Goal: Task Accomplishment & Management: Use online tool/utility

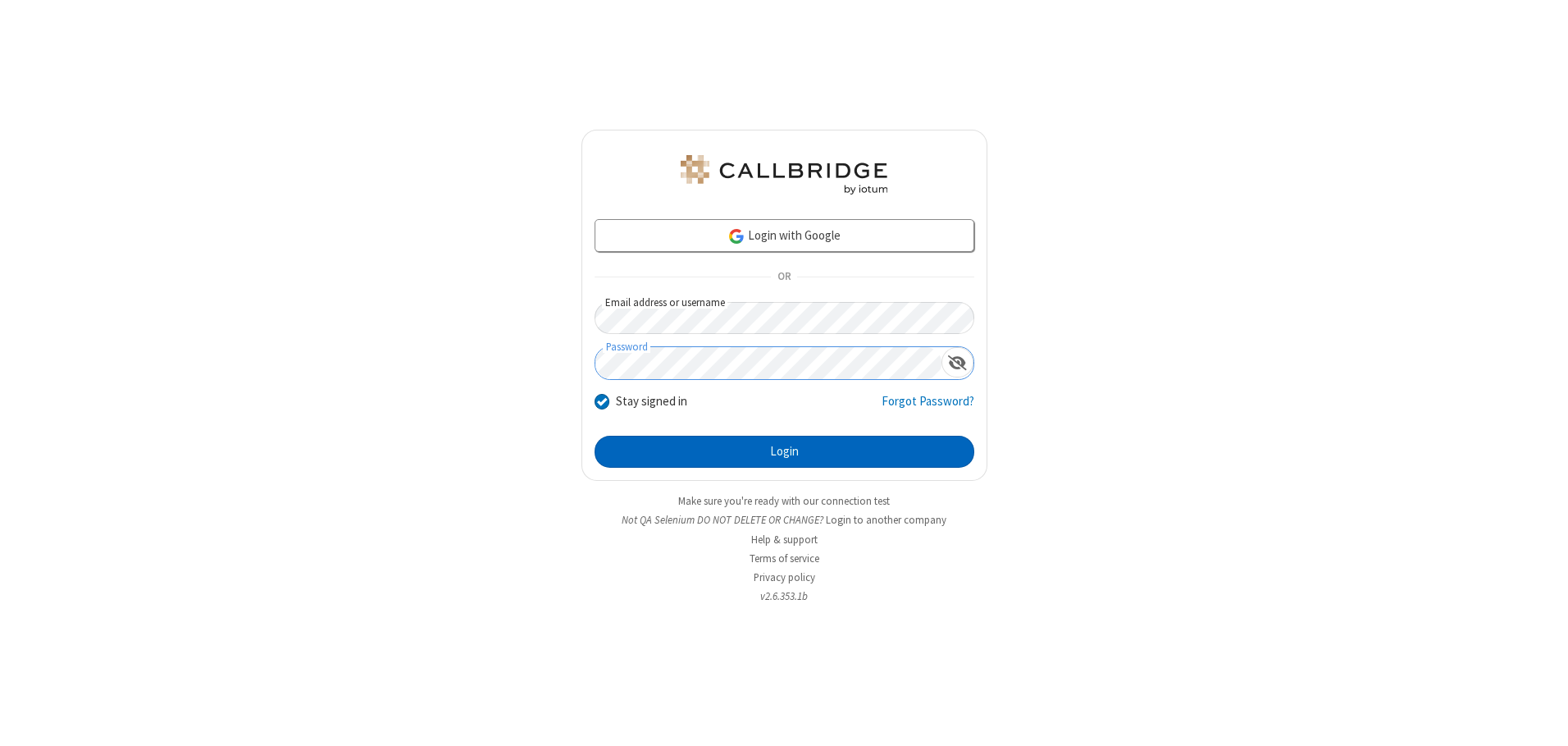
click at [784, 452] on button "Login" at bounding box center [785, 452] width 380 height 33
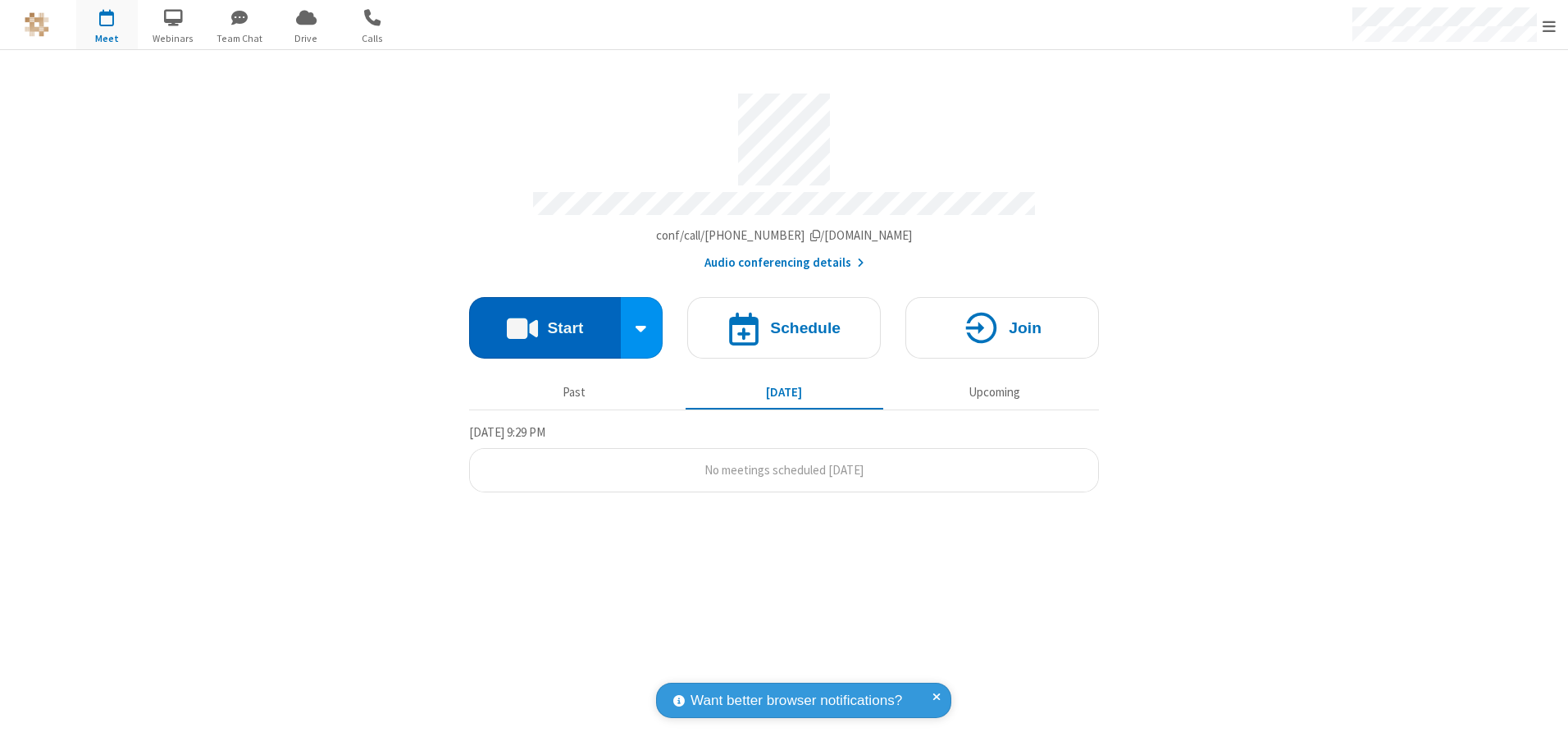
click at [545, 322] on button "Start" at bounding box center [544, 328] width 152 height 62
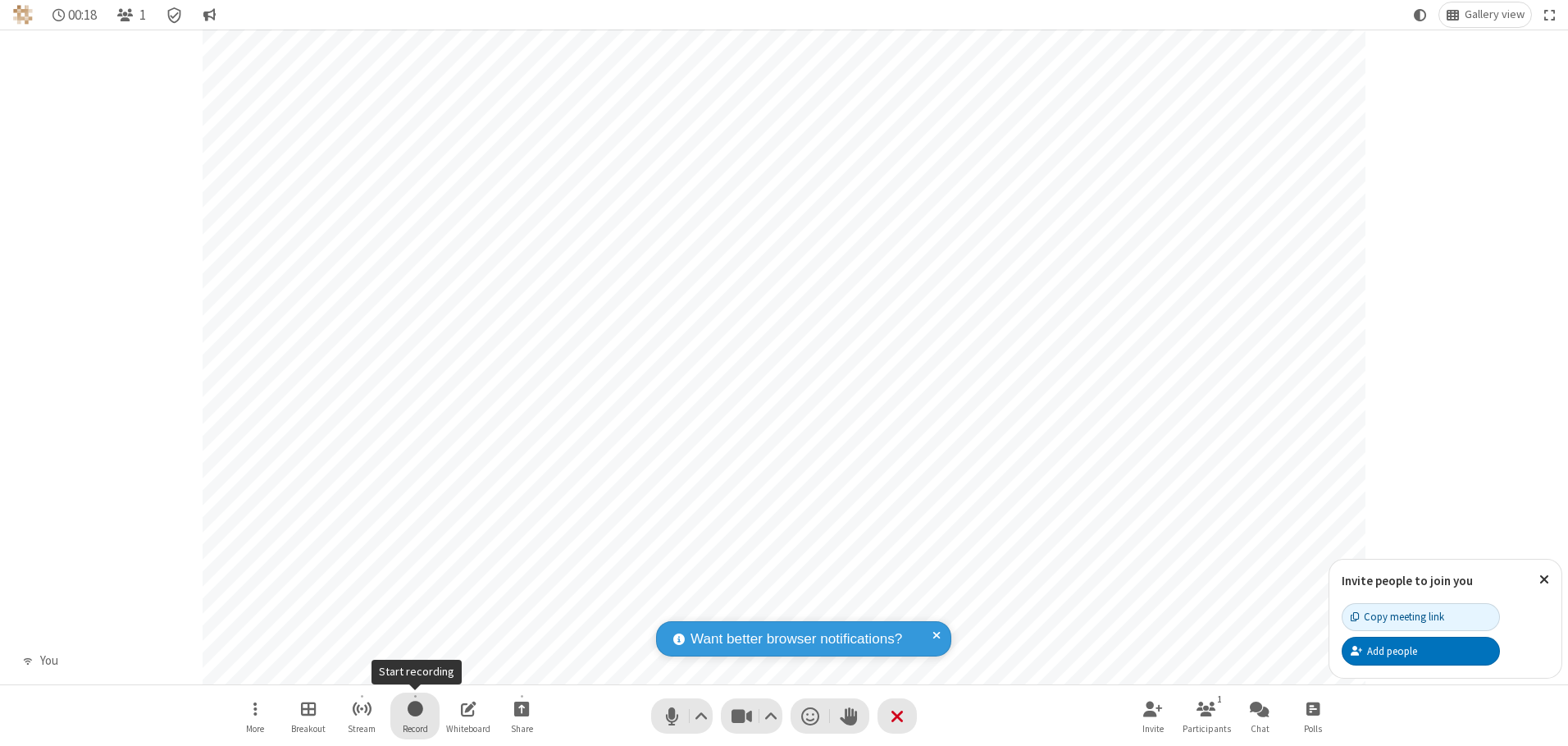
click at [415, 715] on span "Start recording" at bounding box center [415, 708] width 15 height 21
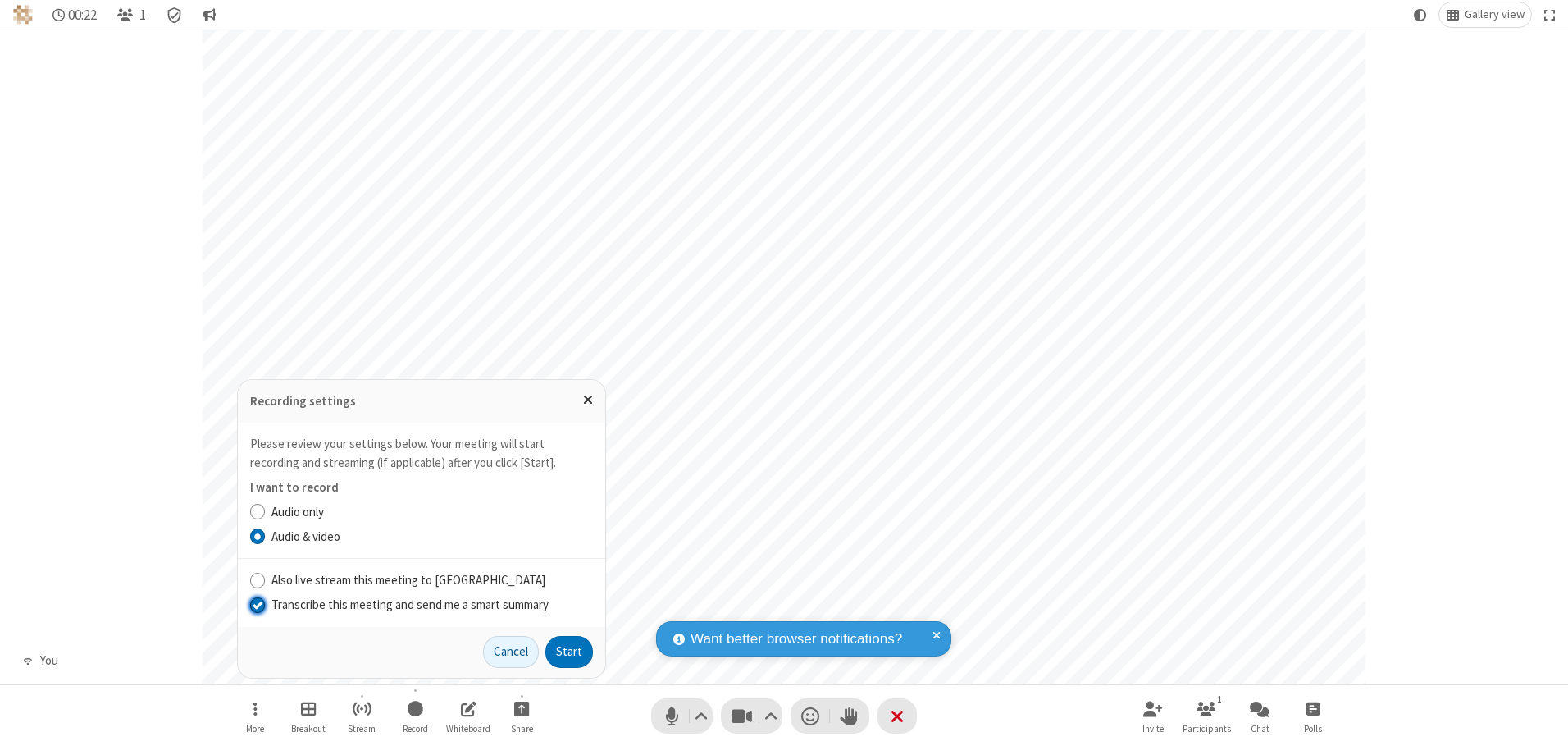
click at [257, 604] on input "Transcribe this meeting and send me a smart summary" at bounding box center [257, 604] width 15 height 17
click at [432, 536] on label "Audio & video" at bounding box center [432, 537] width 322 height 19
click at [266, 536] on input "Audio & video" at bounding box center [257, 536] width 15 height 17
click at [570, 652] on button "Start" at bounding box center [569, 652] width 47 height 33
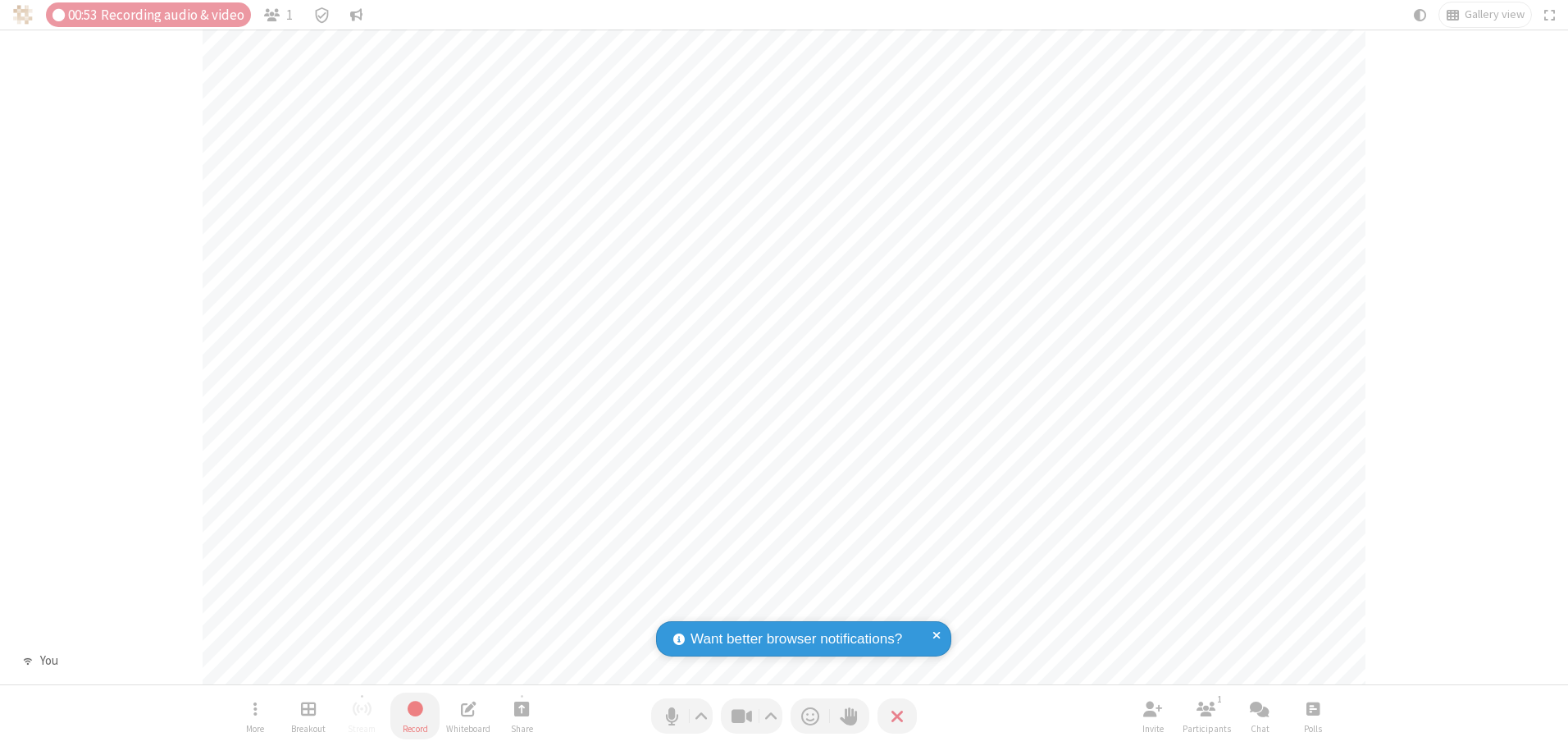
click at [415, 715] on span "Stop recording" at bounding box center [415, 708] width 19 height 21
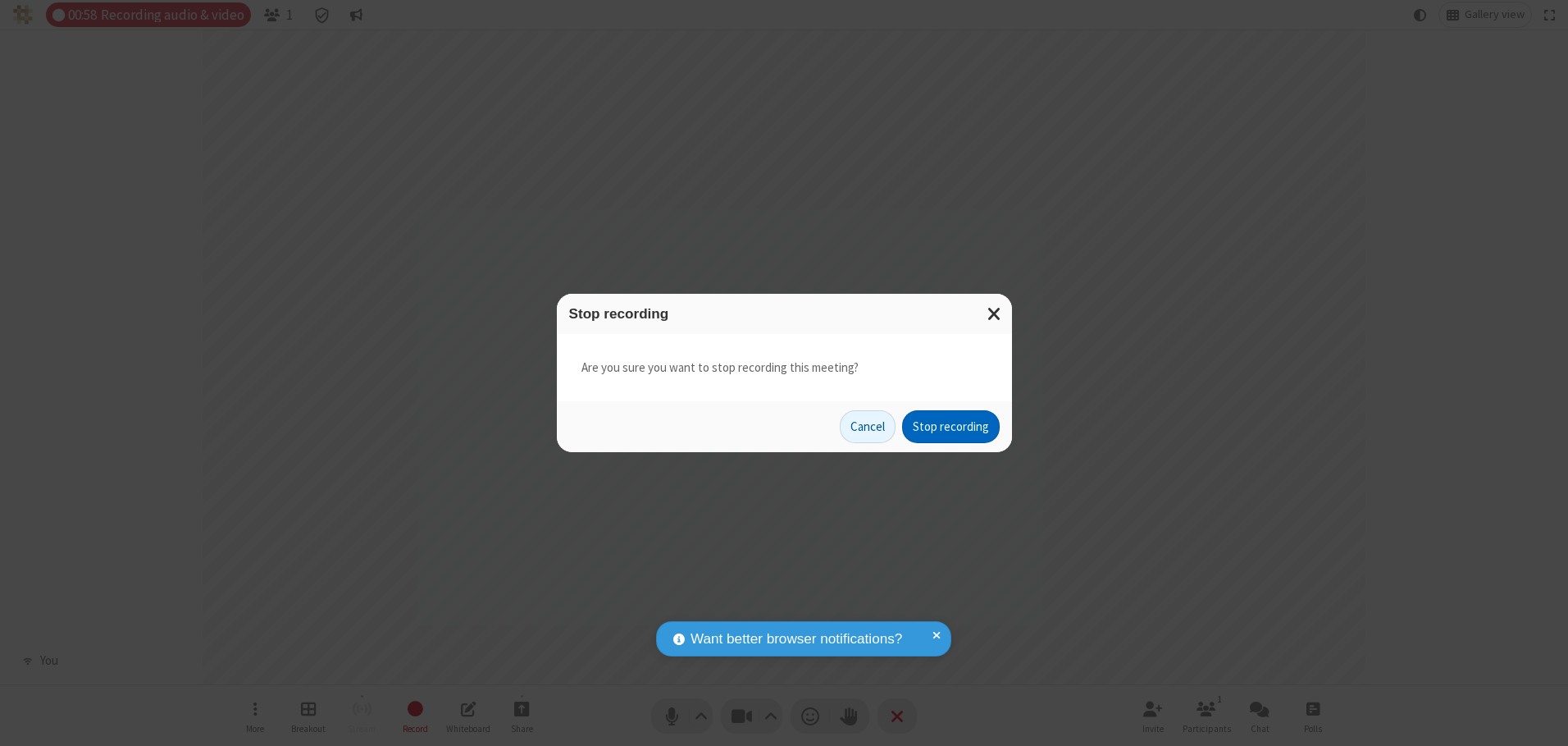
click at [950, 427] on button "Stop recording" at bounding box center [950, 426] width 97 height 33
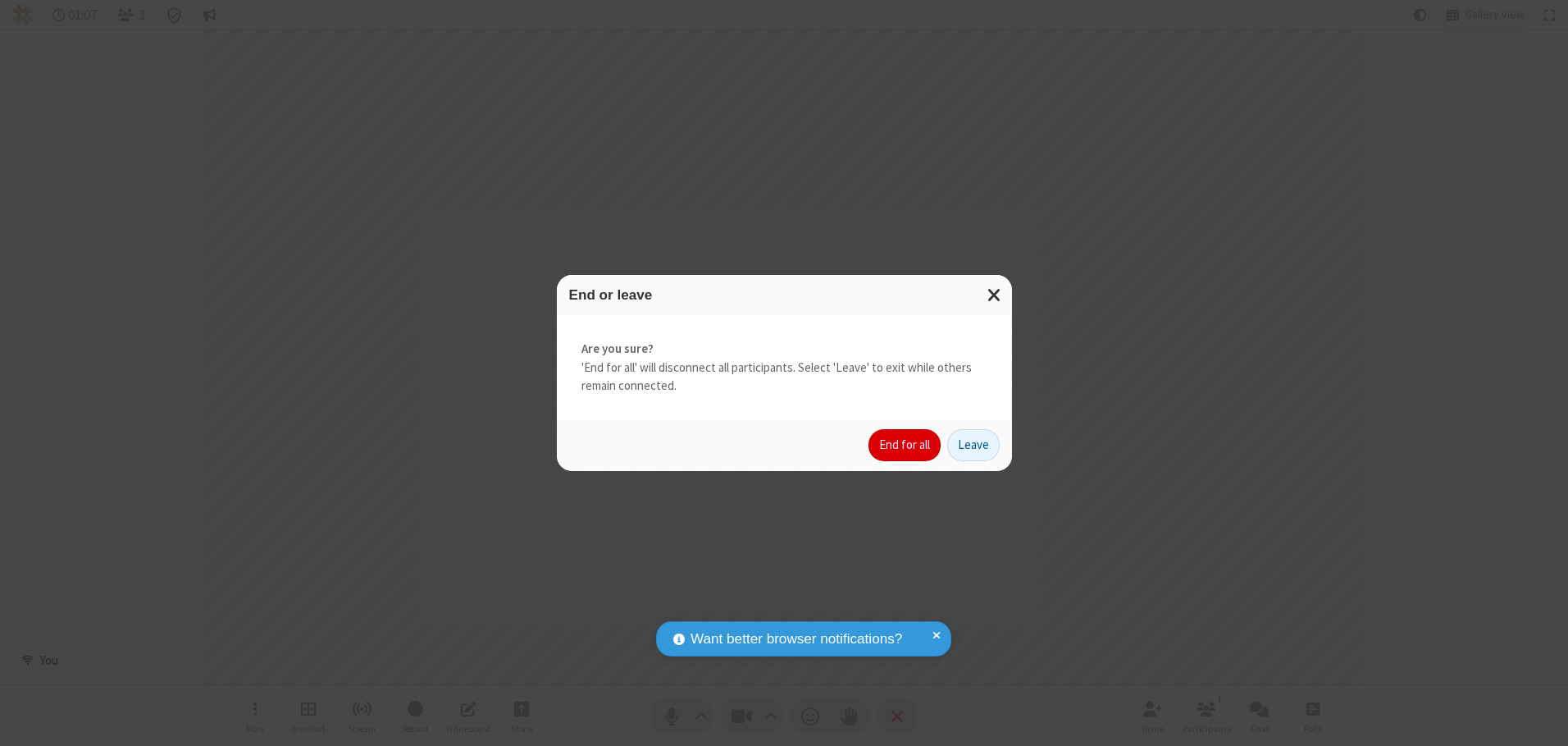
click at [906, 444] on button "End for all" at bounding box center [904, 445] width 72 height 33
